Goal: Information Seeking & Learning: Learn about a topic

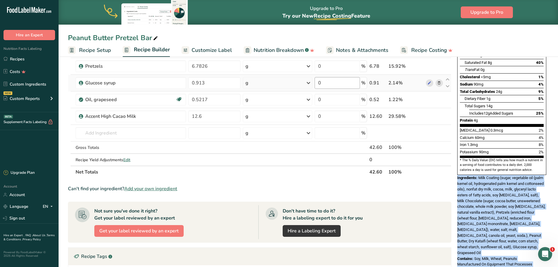
scroll to position [147, 0]
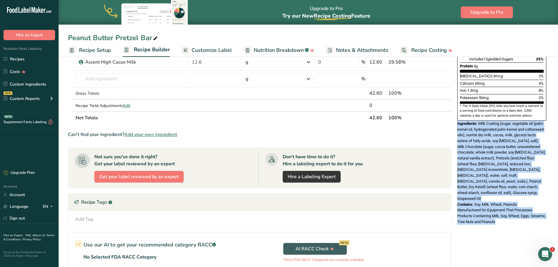
drag, startPoint x: 485, startPoint y: 149, endPoint x: 521, endPoint y: 233, distance: 91.0
click at [526, 235] on div "Nutrition Facts 1 Serving Per Container Serving Size 1 (43g) Amount Per Serving…" at bounding box center [502, 117] width 94 height 398
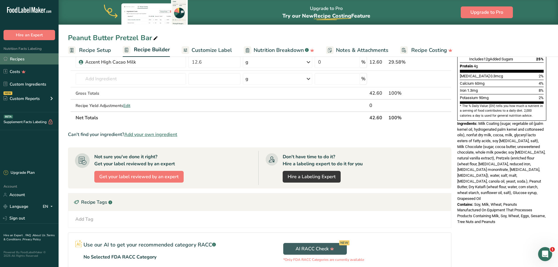
click at [21, 60] on link "Recipes" at bounding box center [29, 58] width 59 height 11
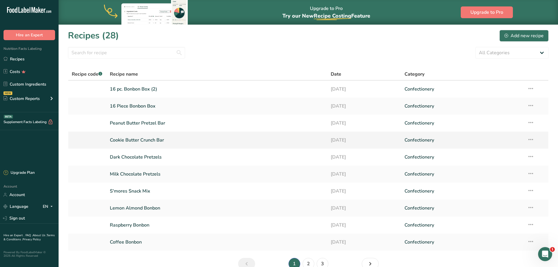
click at [148, 137] on link "Cookie Butter Crunch Bar" at bounding box center [217, 140] width 214 height 12
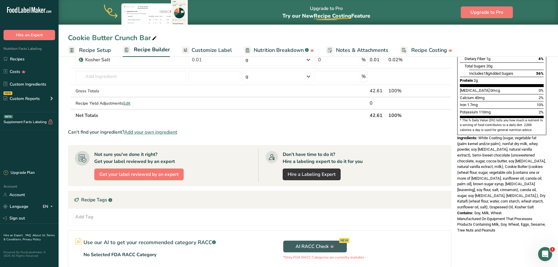
scroll to position [147, 0]
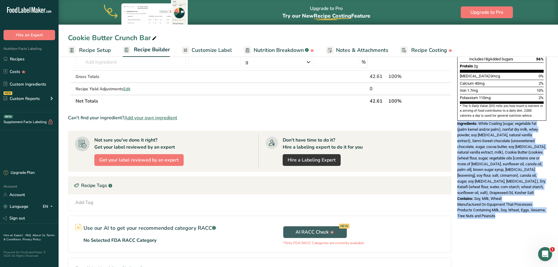
drag, startPoint x: 519, startPoint y: 205, endPoint x: 457, endPoint y: 112, distance: 111.7
click at [457, 112] on div "Nutrition Facts 1 Serving Per Container Serving Size 1 (43g) Amount Per Serving…" at bounding box center [502, 70] width 94 height 304
copy div "Ingredients: White Coating (sugar, vegetable fat (palm kernel and/or palm), non…"
